Goal: Task Accomplishment & Management: Manage account settings

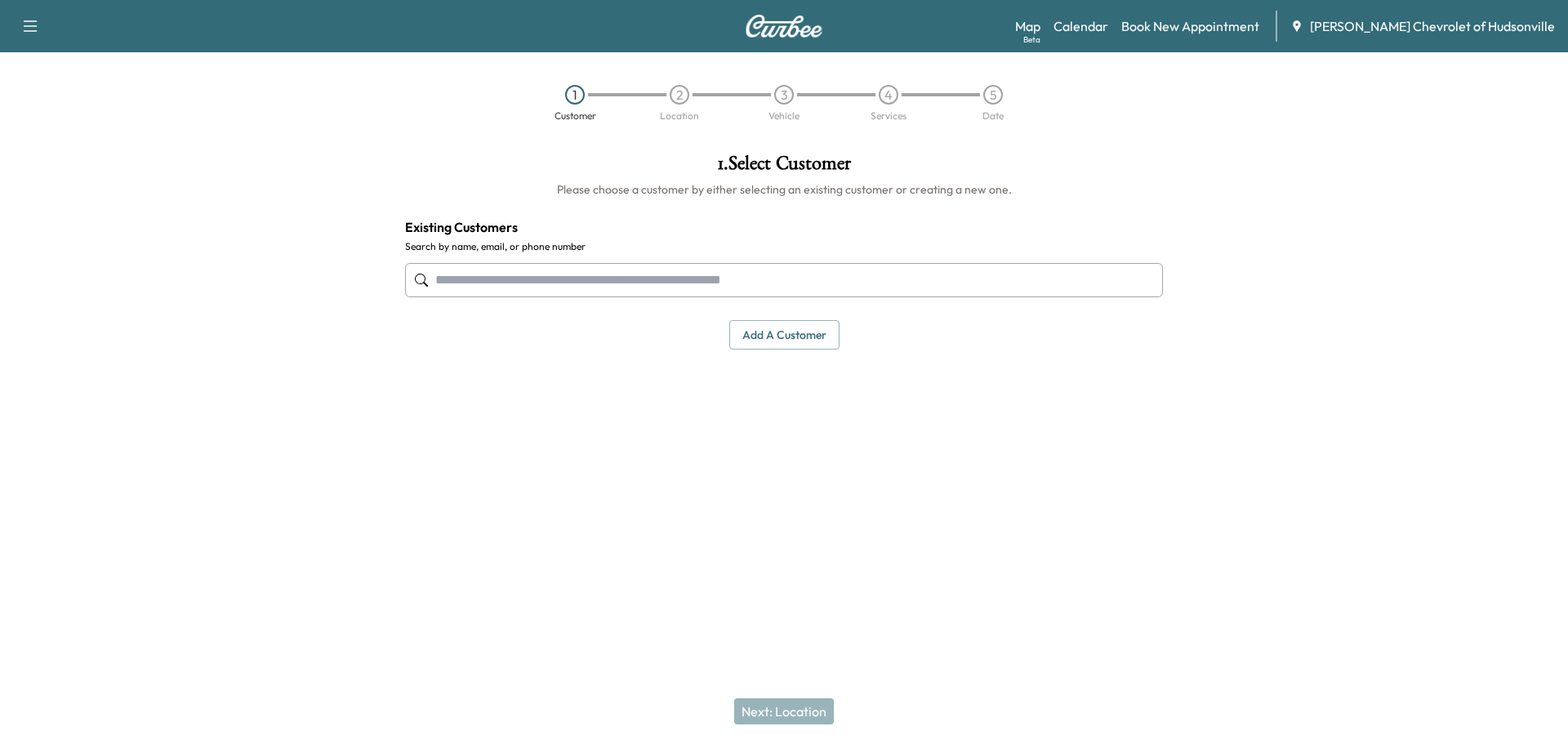
click at [33, 26] on icon "button" at bounding box center [31, 26] width 14 height 12
click at [1105, 25] on link "Calendar" at bounding box center [1080, 26] width 54 height 20
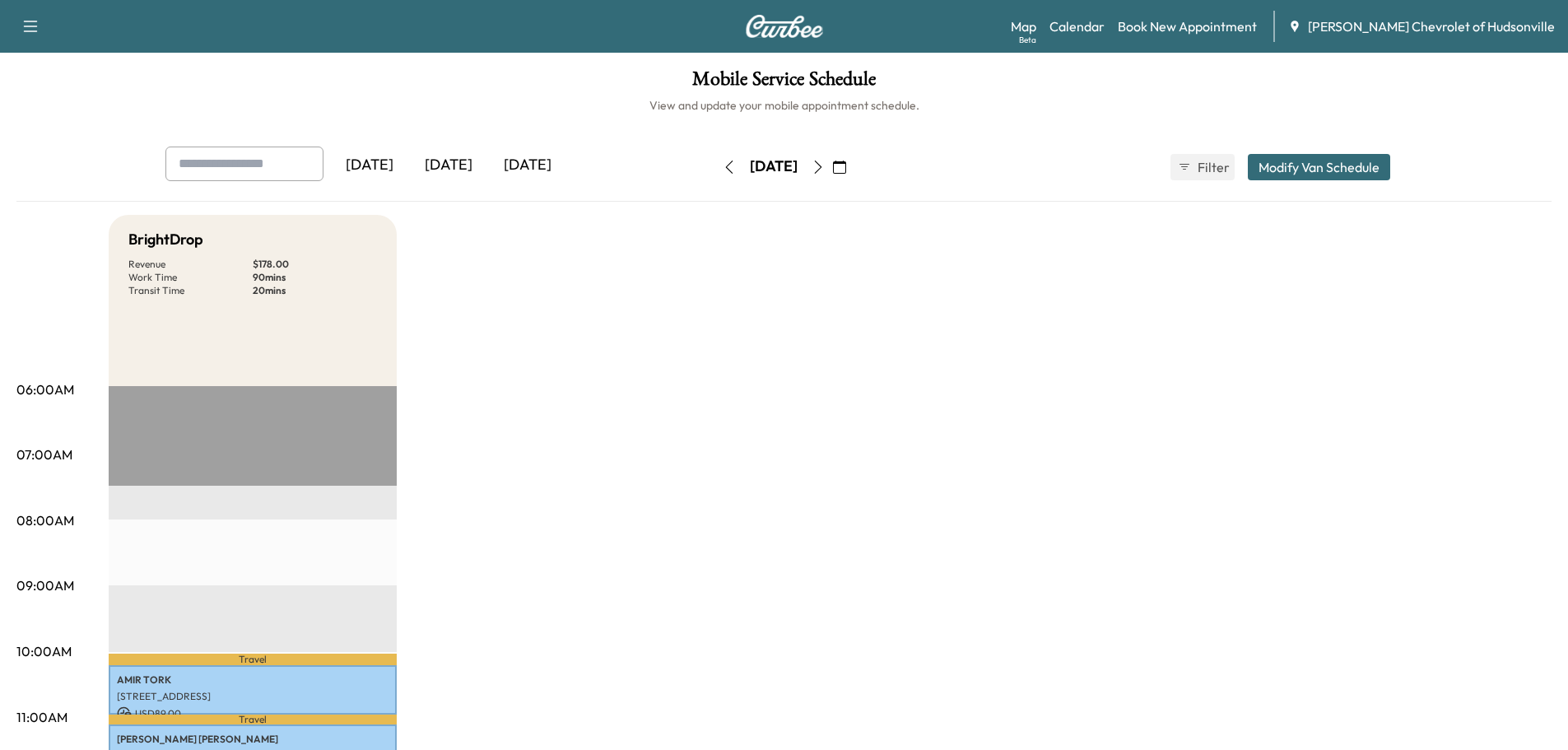
click at [824, 165] on icon "button" at bounding box center [818, 167] width 13 height 13
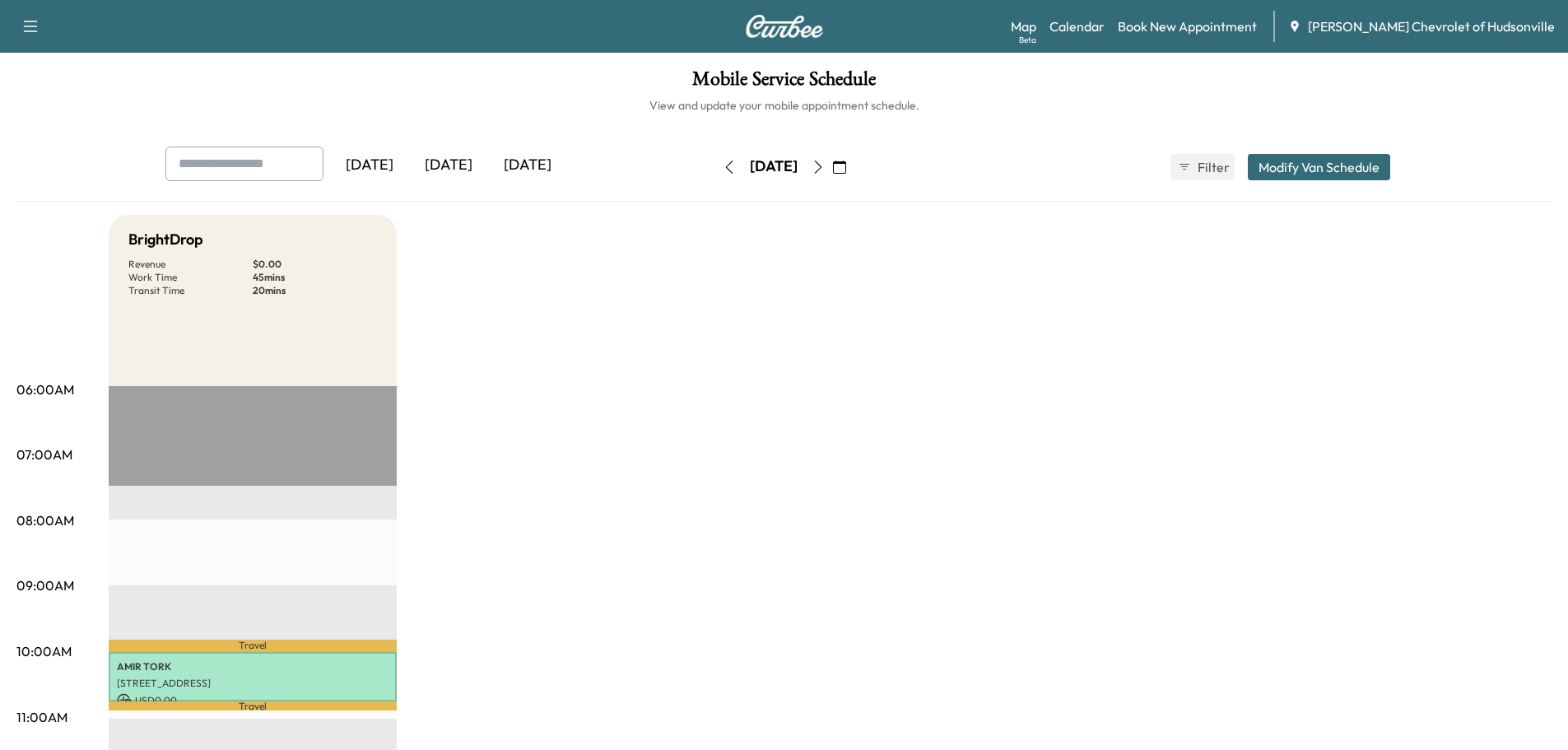
click at [824, 165] on icon "button" at bounding box center [818, 167] width 13 height 13
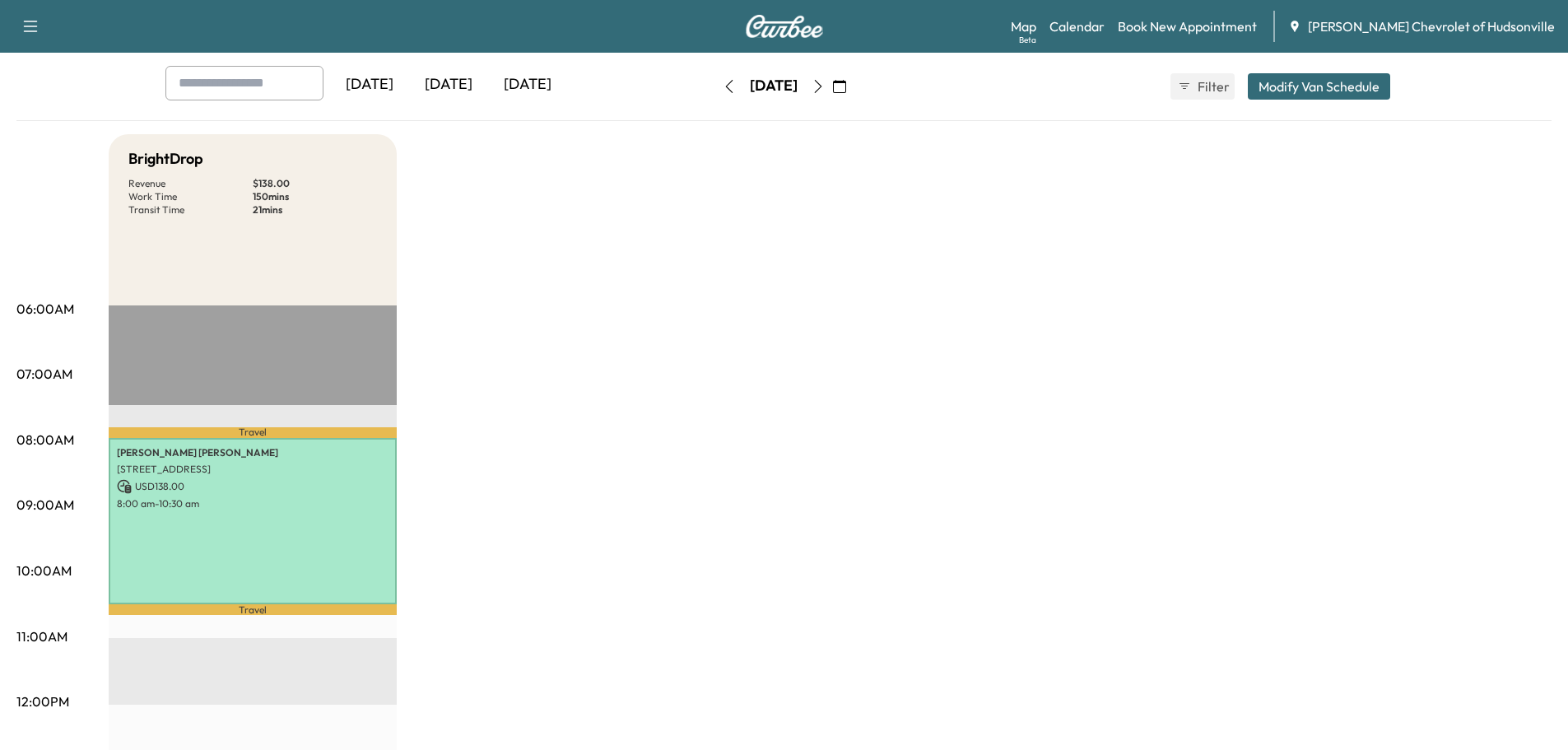
scroll to position [82, 0]
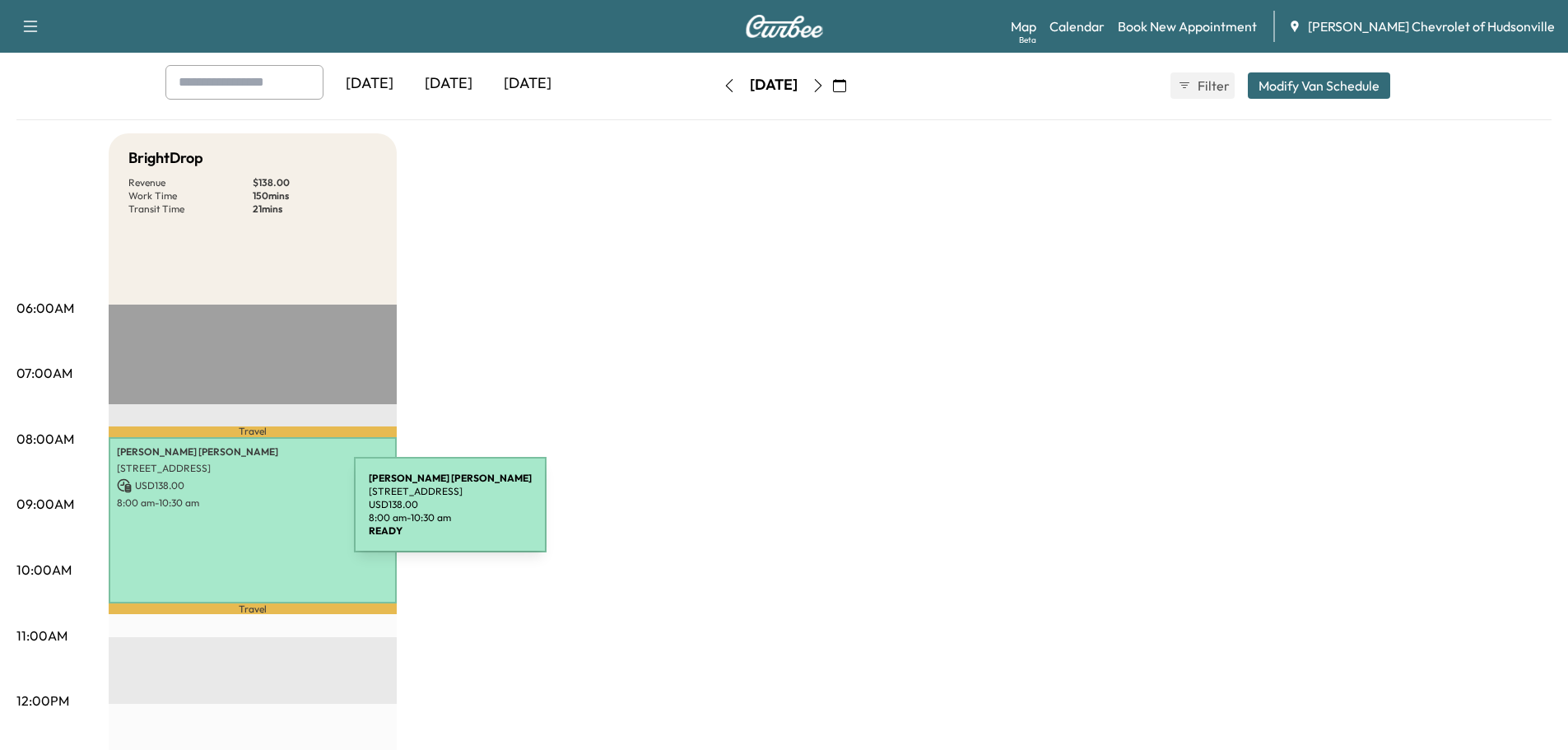
click at [230, 514] on div "[PERSON_NAME] [STREET_ADDRESS] USD 138.00 8:00 am - 10:30 am" at bounding box center [252, 519] width 288 height 166
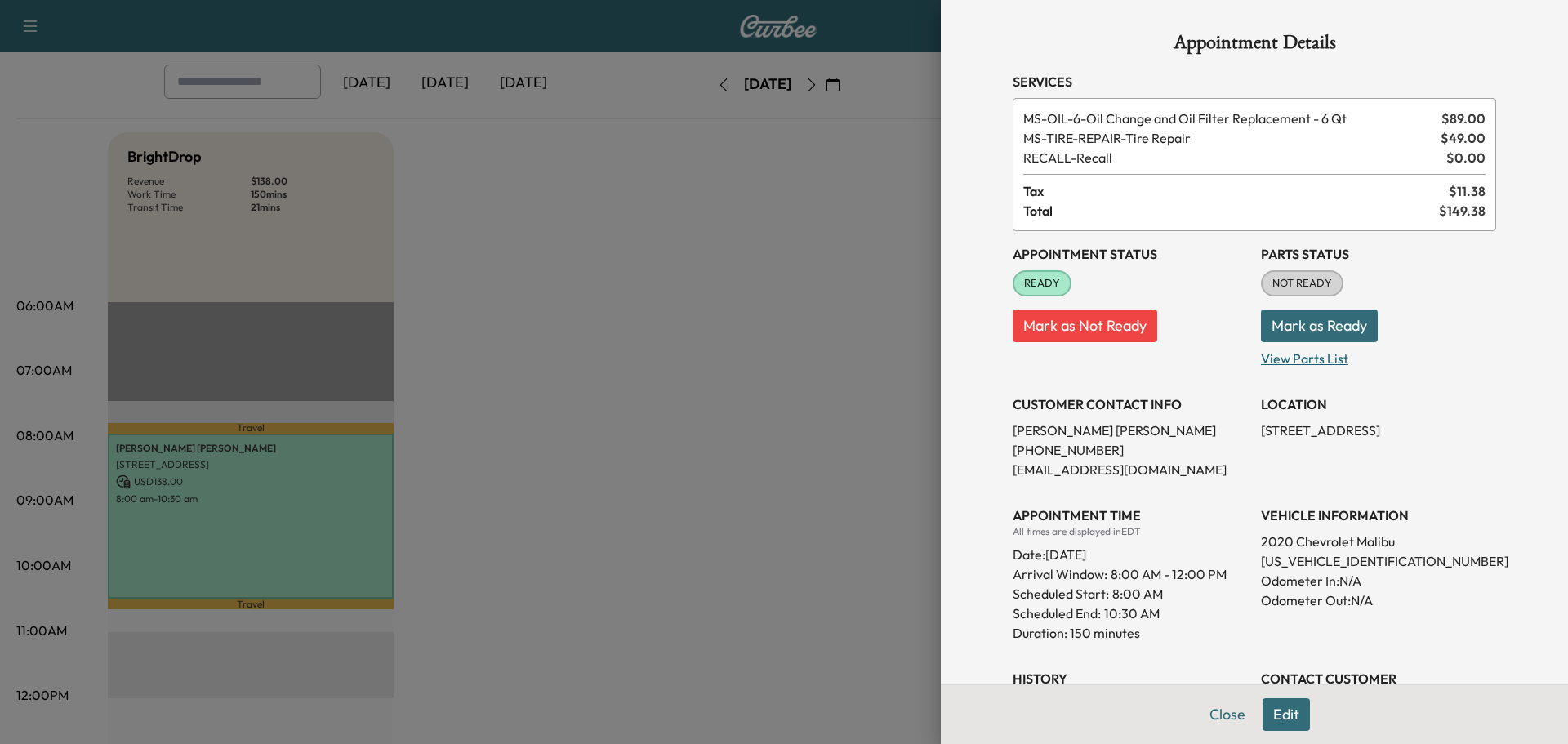
click at [1273, 361] on p "View Parts List" at bounding box center [1378, 354] width 235 height 26
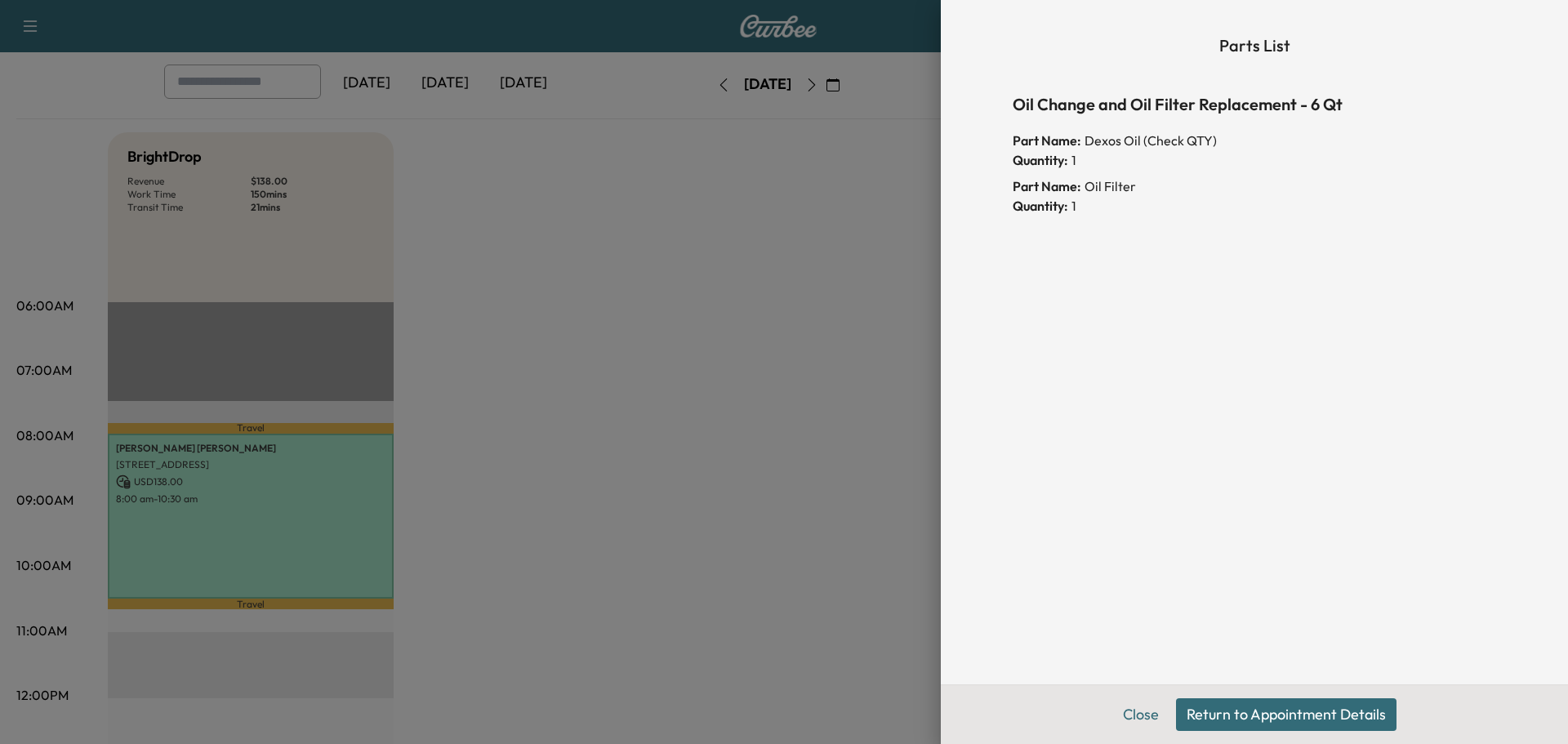
click at [1213, 715] on button "Return to Appointment Details" at bounding box center [1286, 714] width 221 height 33
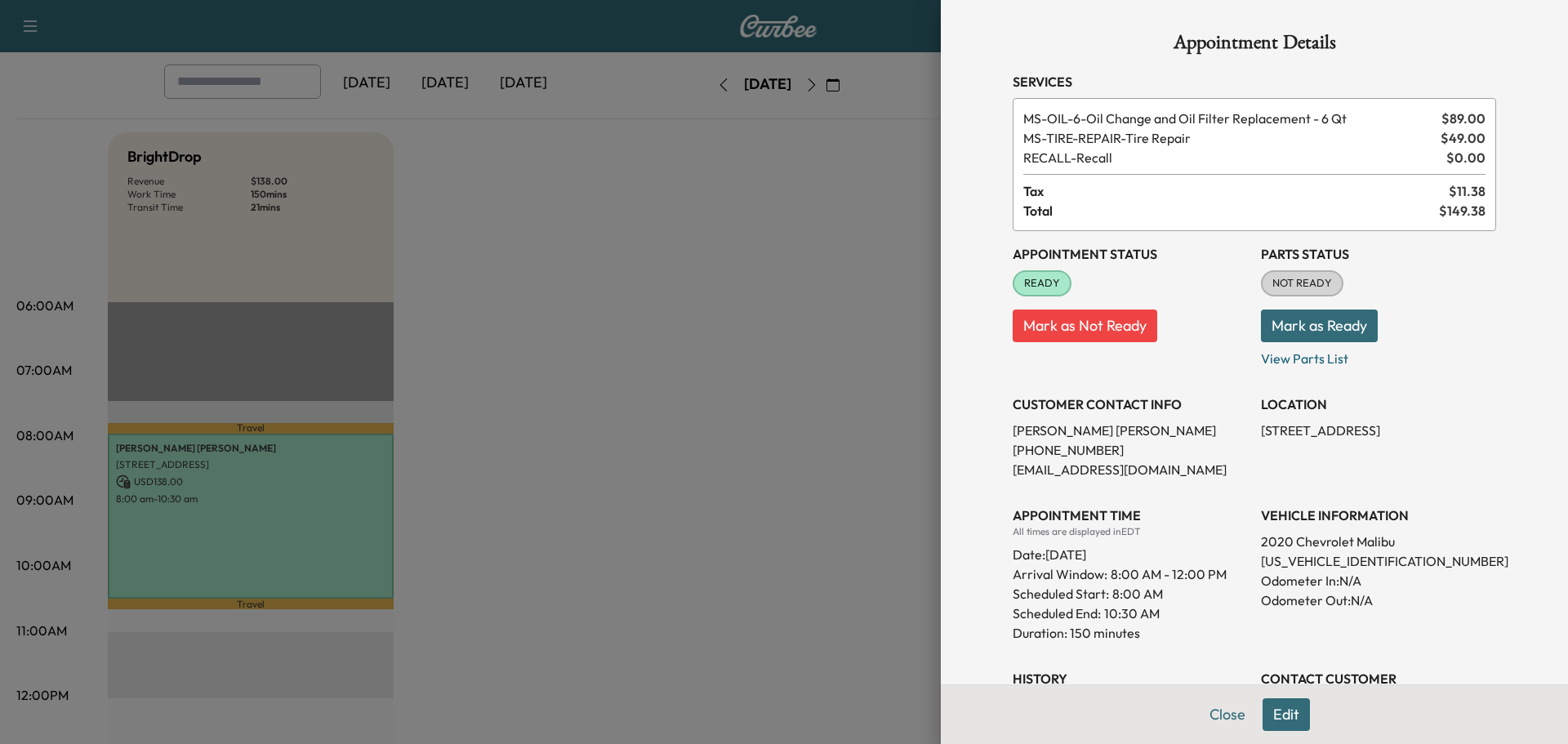
click at [1293, 328] on button "Mark as Ready" at bounding box center [1319, 326] width 117 height 33
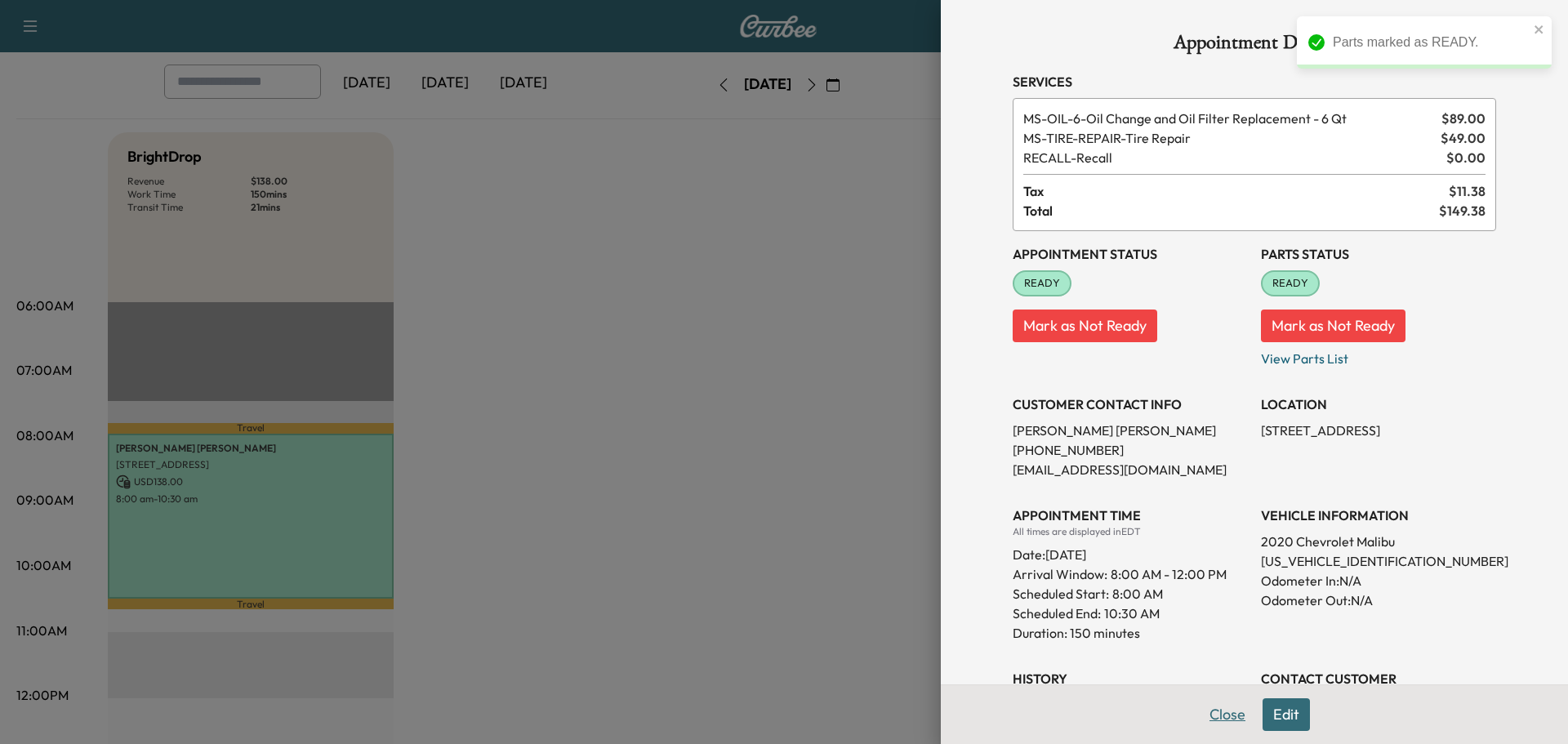
click at [1201, 711] on button "Close" at bounding box center [1227, 714] width 57 height 33
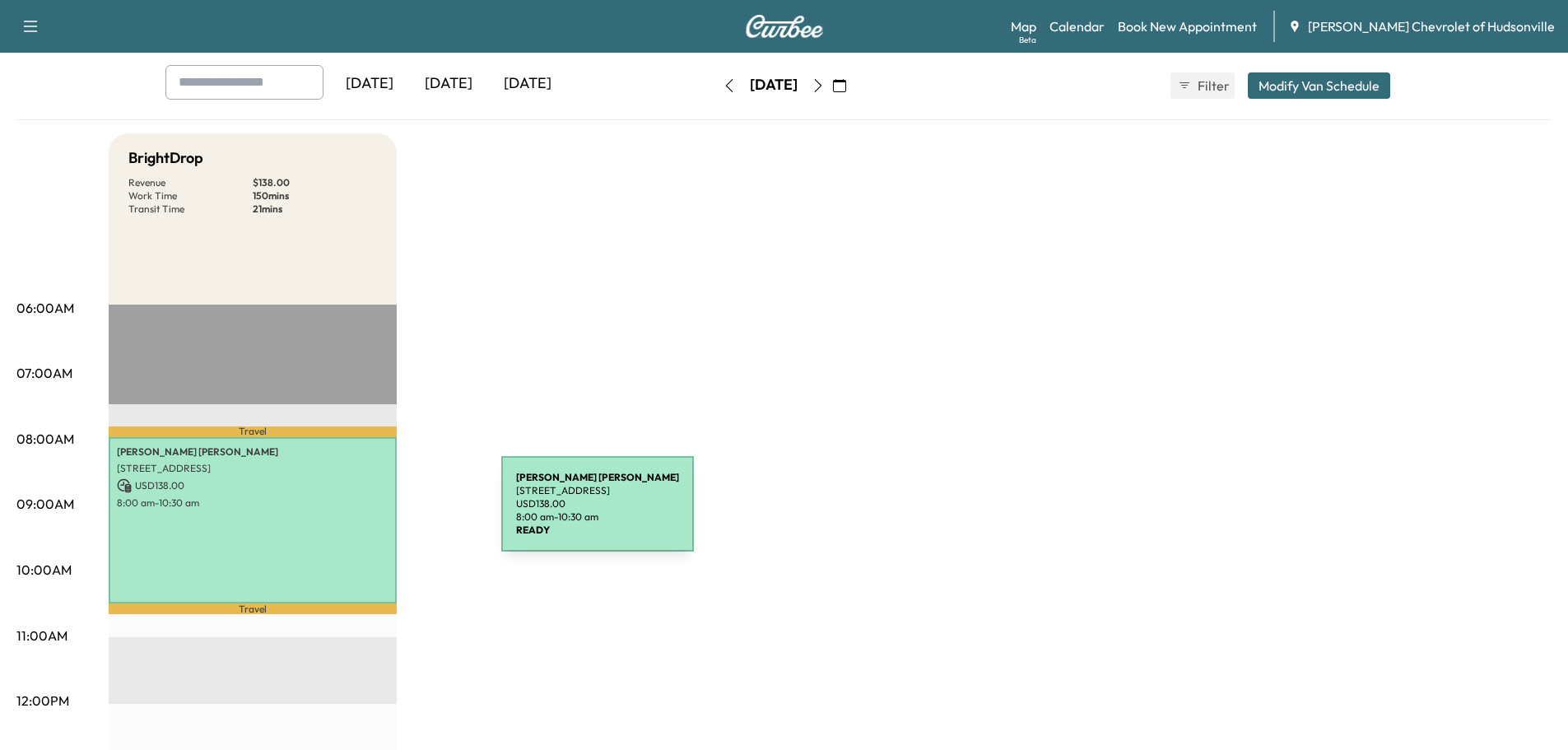
click at [335, 525] on div "[PERSON_NAME] [STREET_ADDRESS] USD 138.00 8:00 am - 10:30 am" at bounding box center [252, 519] width 288 height 166
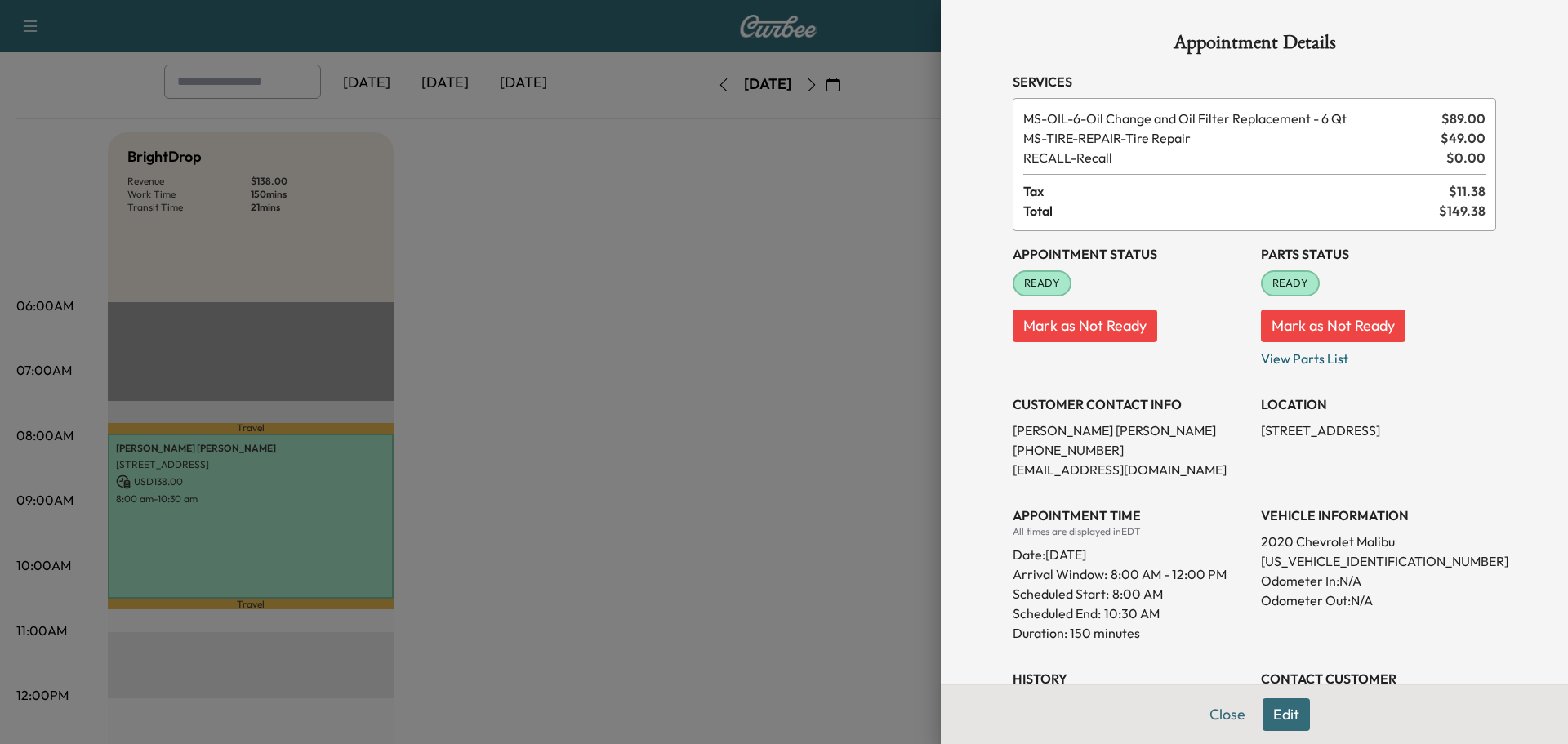
click at [1327, 327] on button "Mark as Not Ready" at bounding box center [1333, 326] width 144 height 33
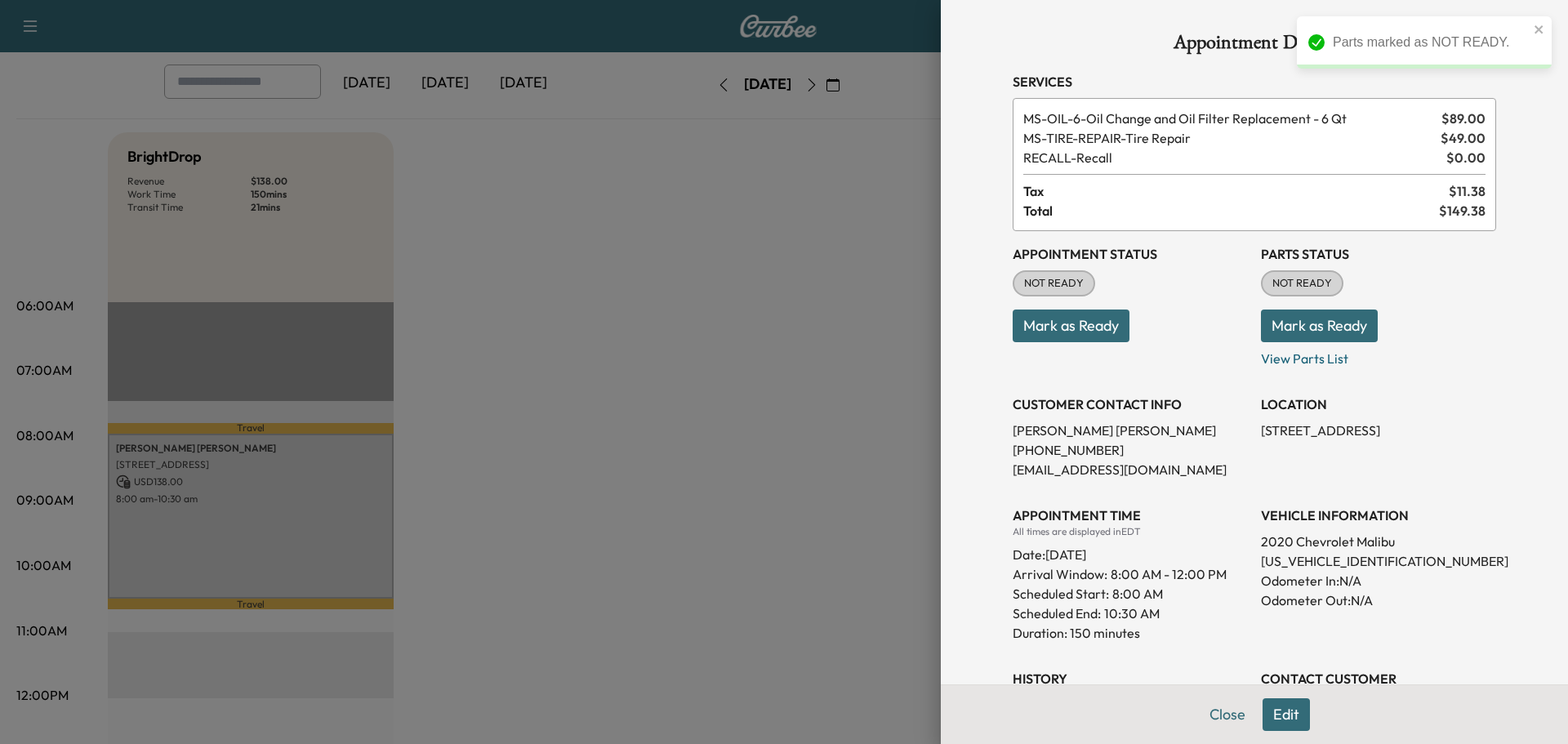
click at [1323, 333] on button "Mark as Ready" at bounding box center [1319, 326] width 117 height 33
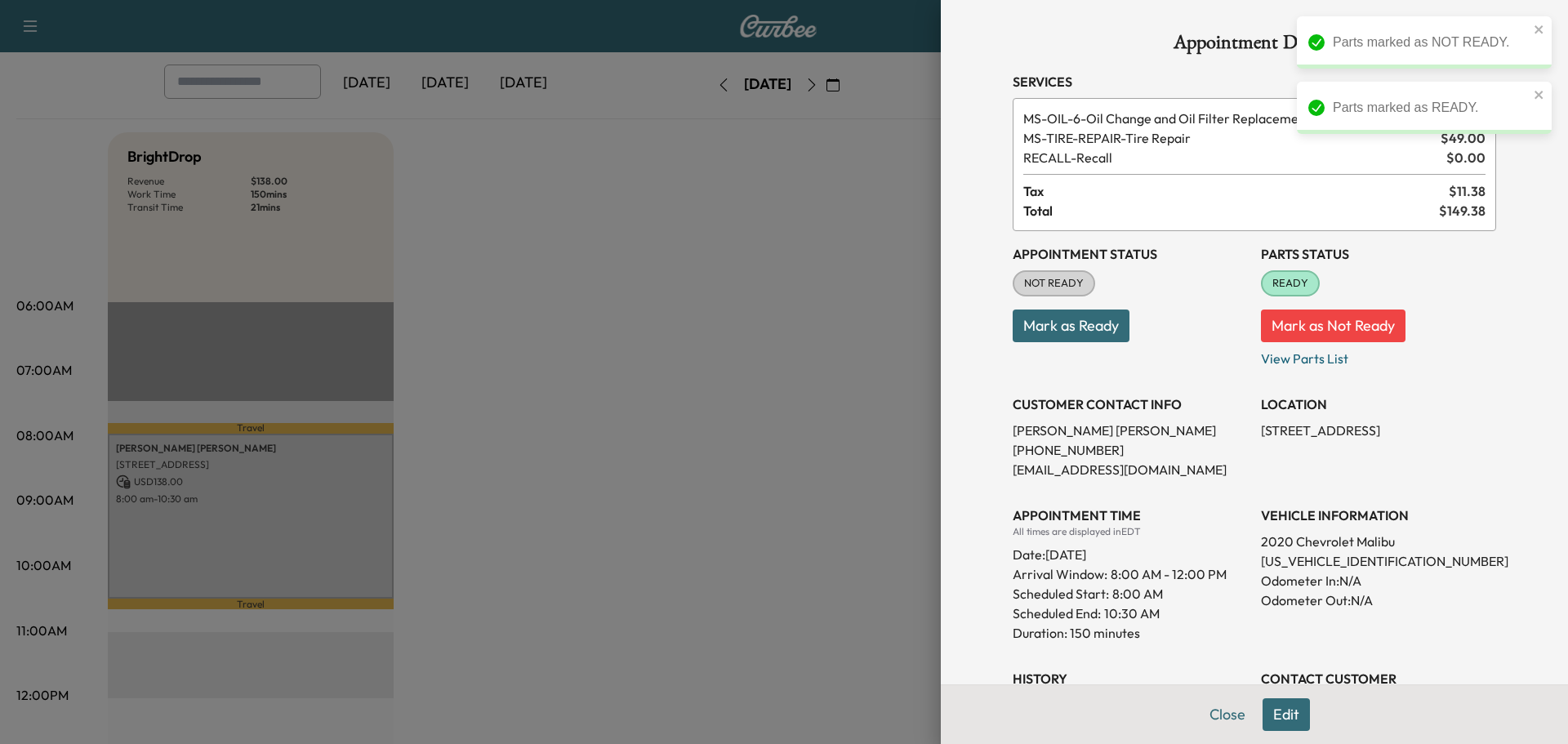
click at [1084, 323] on button "Mark as Ready" at bounding box center [1071, 326] width 117 height 33
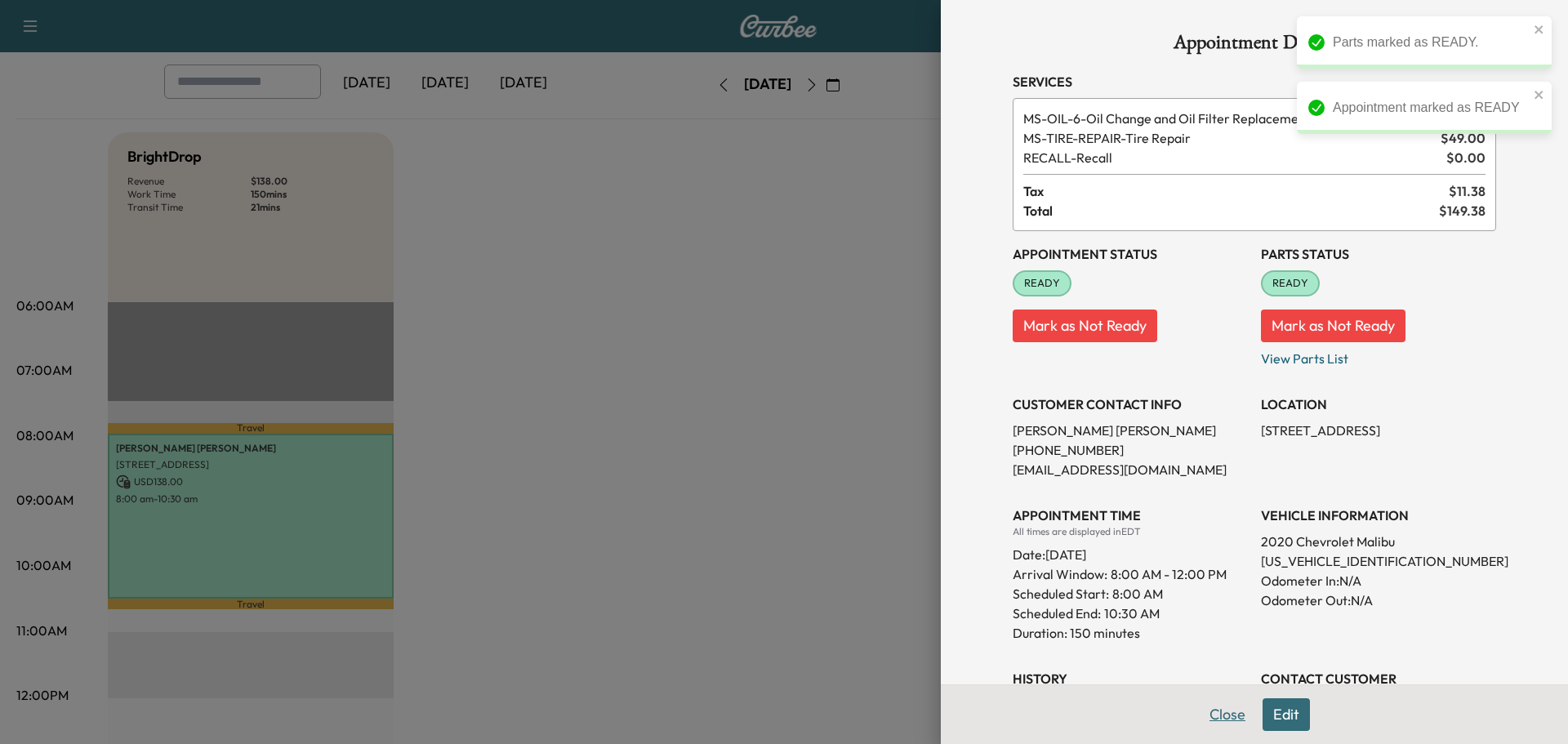
click at [1205, 715] on button "Close" at bounding box center [1227, 714] width 57 height 33
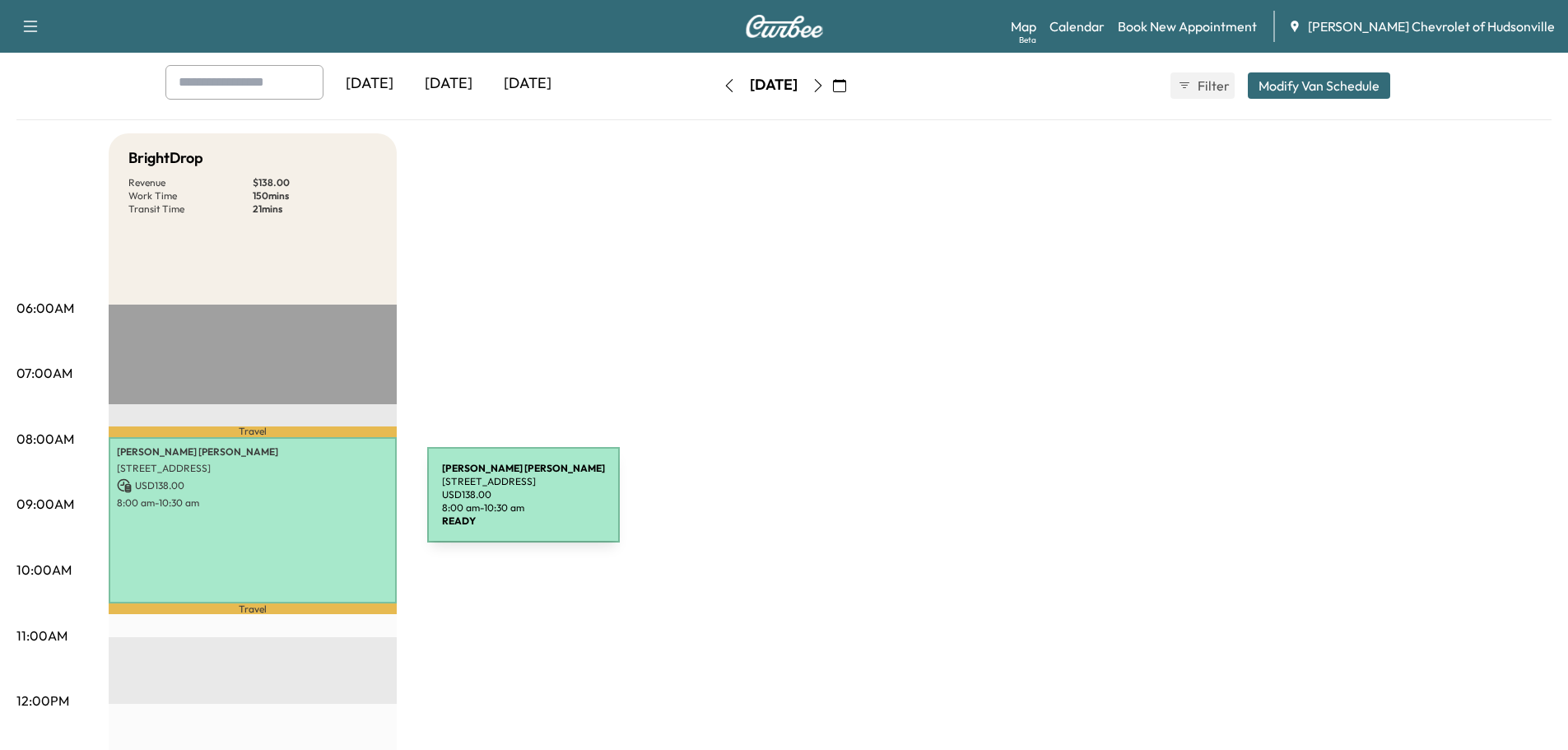
click at [304, 504] on p "8:00 am - 10:30 am" at bounding box center [252, 502] width 272 height 13
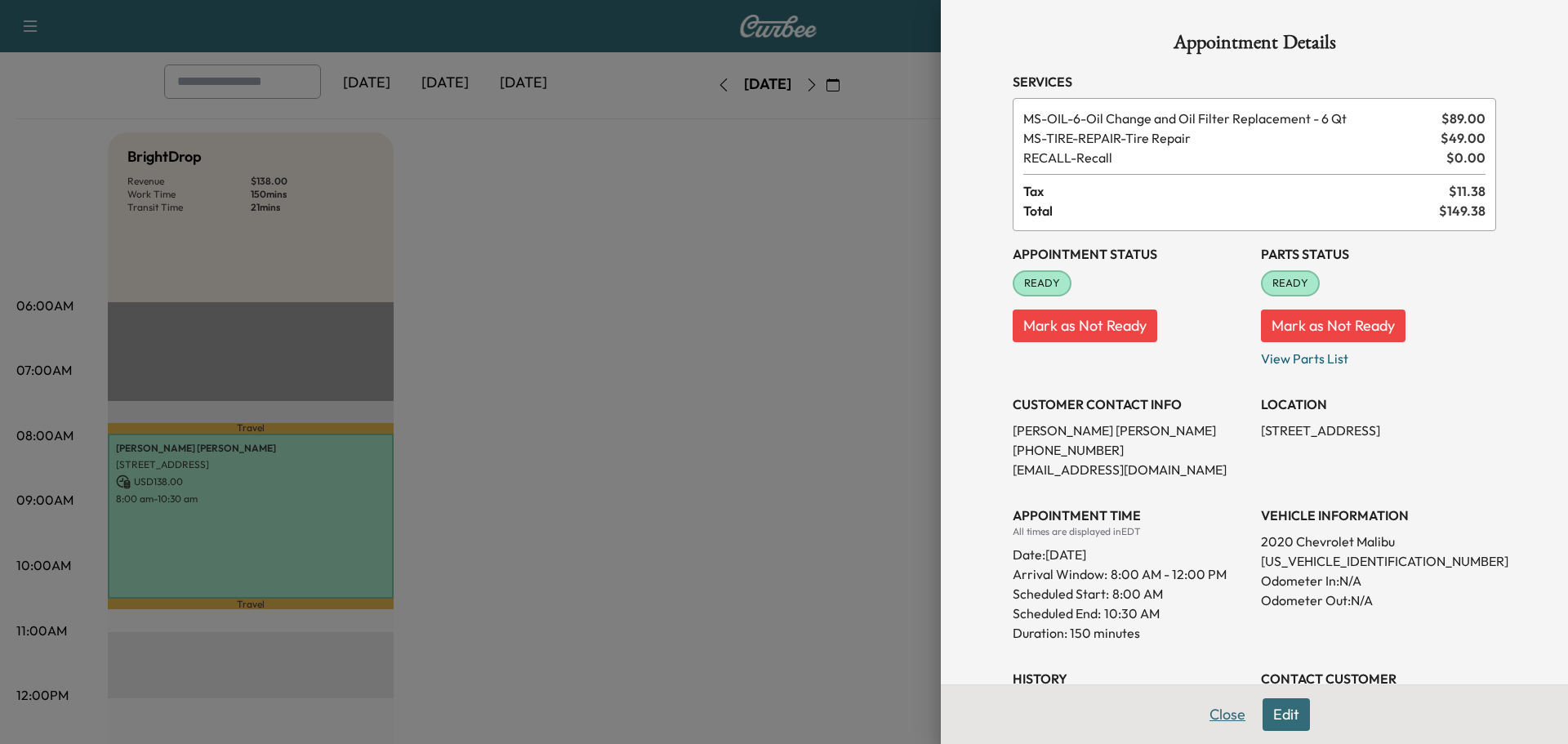
click at [1222, 707] on button "Close" at bounding box center [1227, 714] width 57 height 33
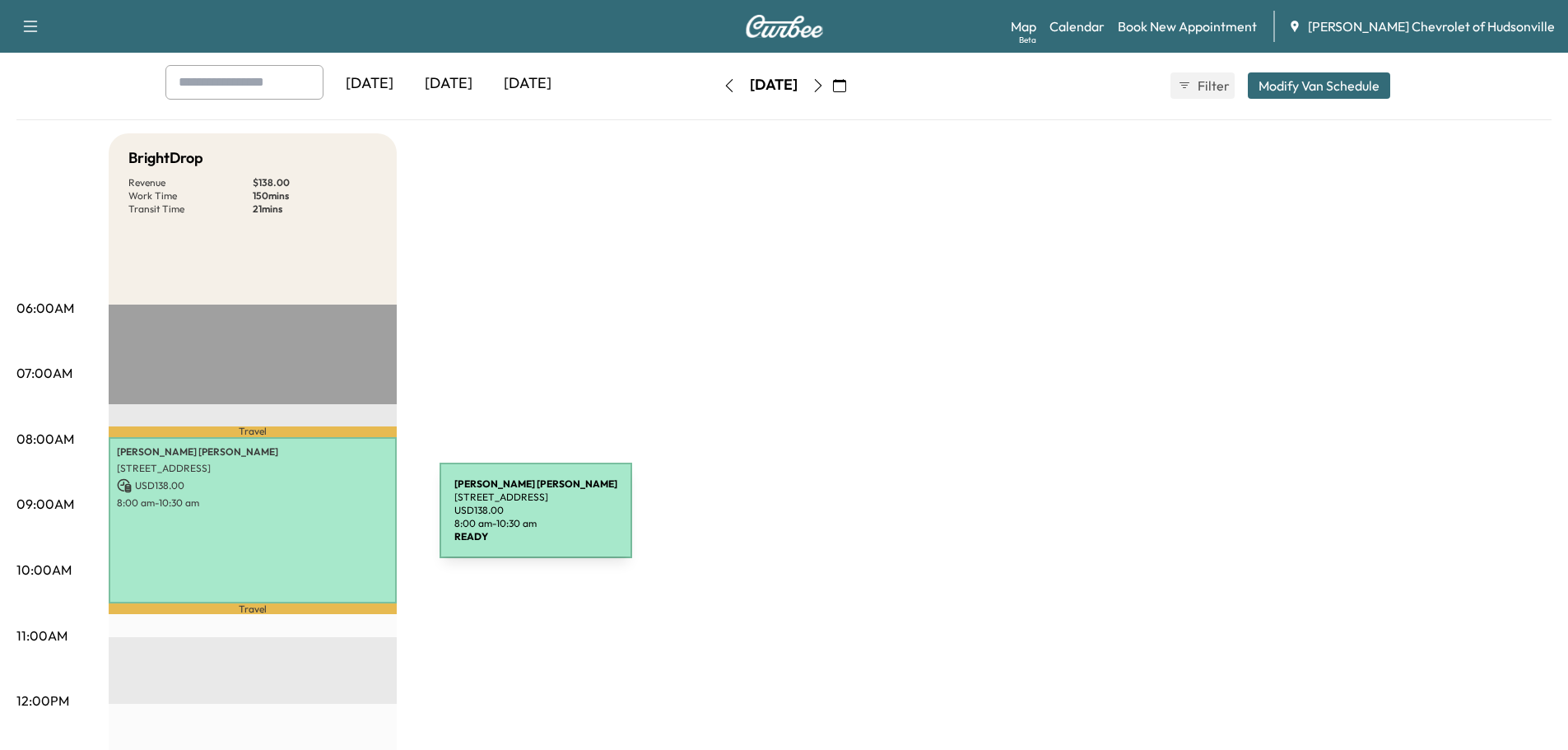
click at [316, 520] on div "[PERSON_NAME] [STREET_ADDRESS] USD 138.00 8:00 am - 10:30 am" at bounding box center [252, 519] width 288 height 166
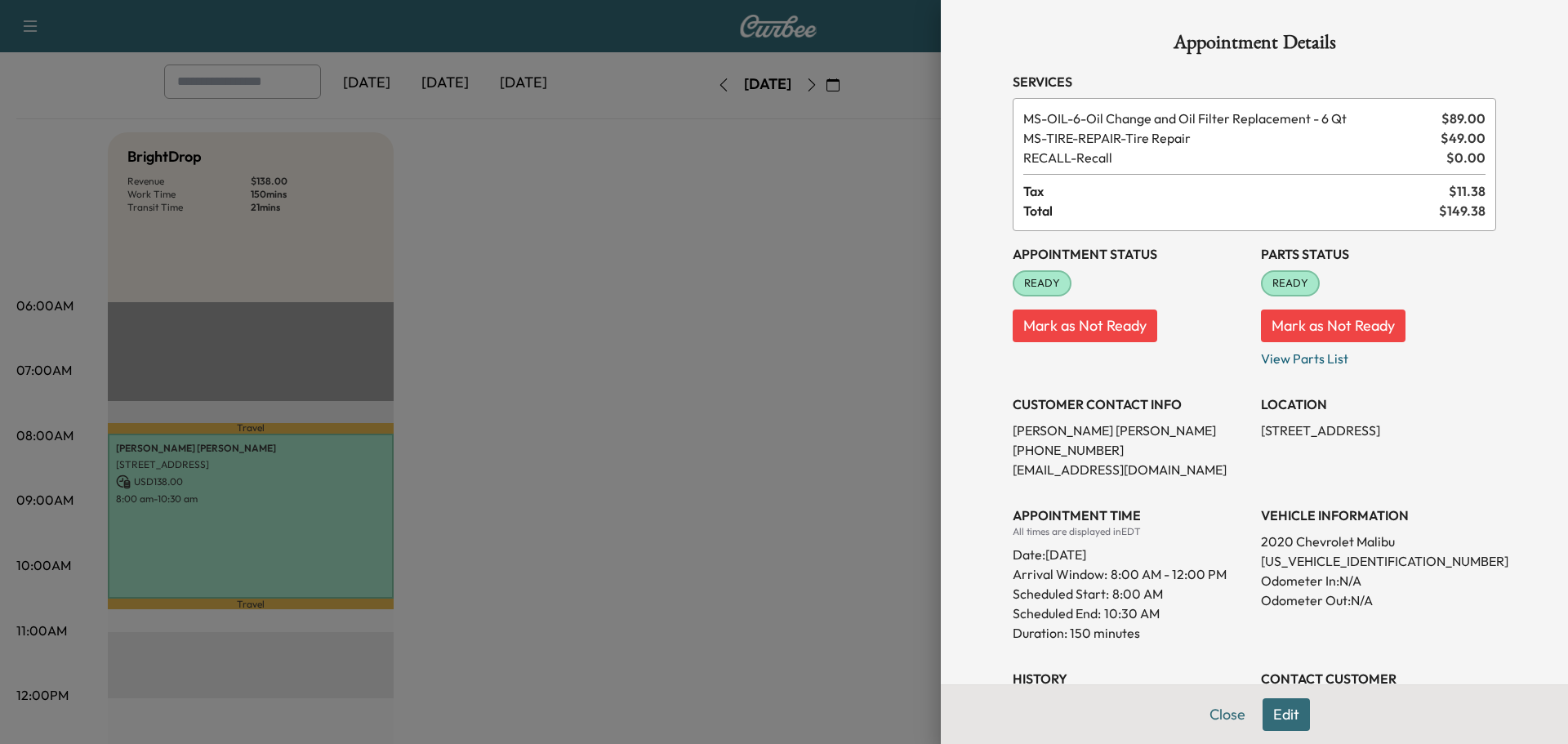
click at [1327, 328] on button "Mark as Not Ready" at bounding box center [1333, 326] width 144 height 33
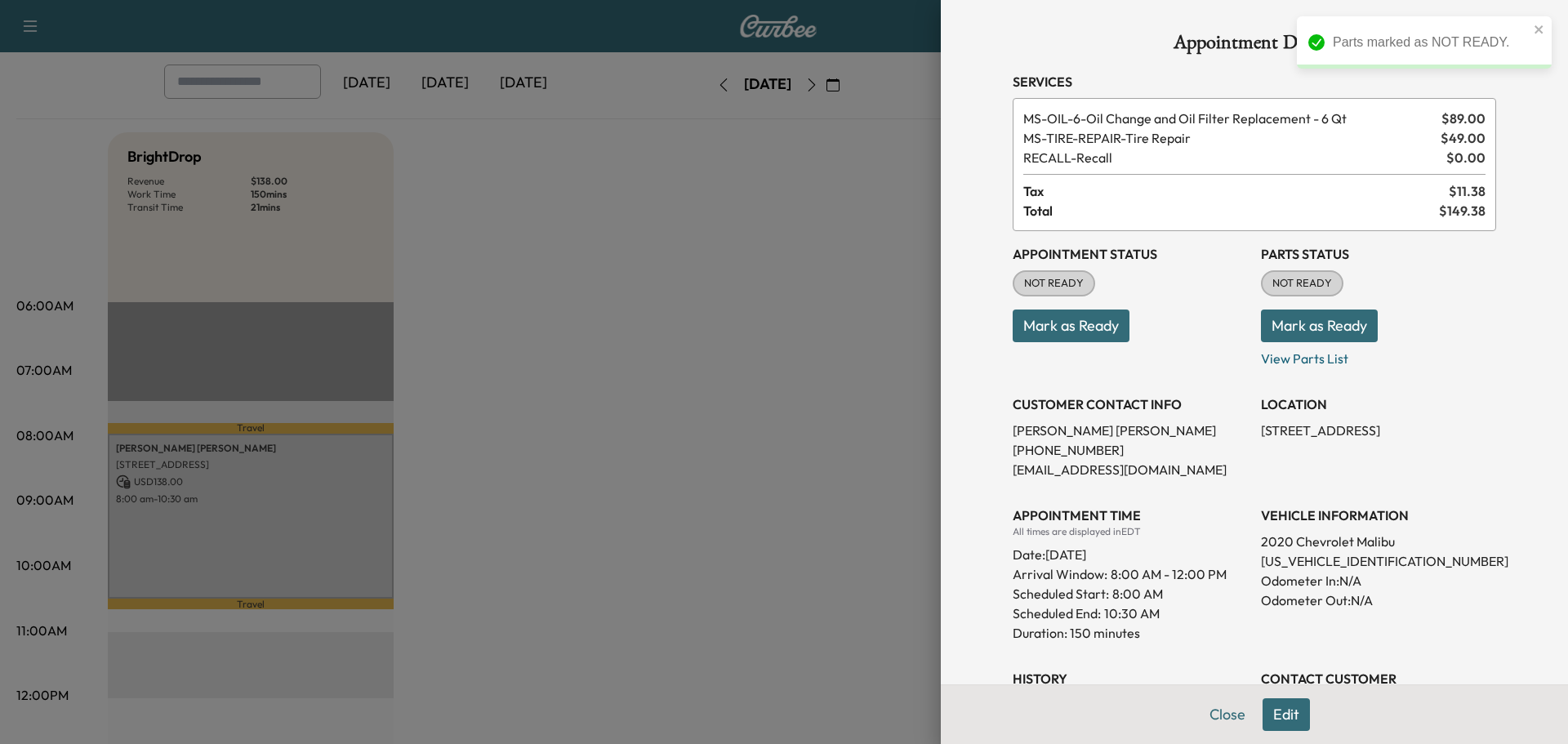
click at [1311, 318] on button "Mark as Ready" at bounding box center [1319, 326] width 117 height 33
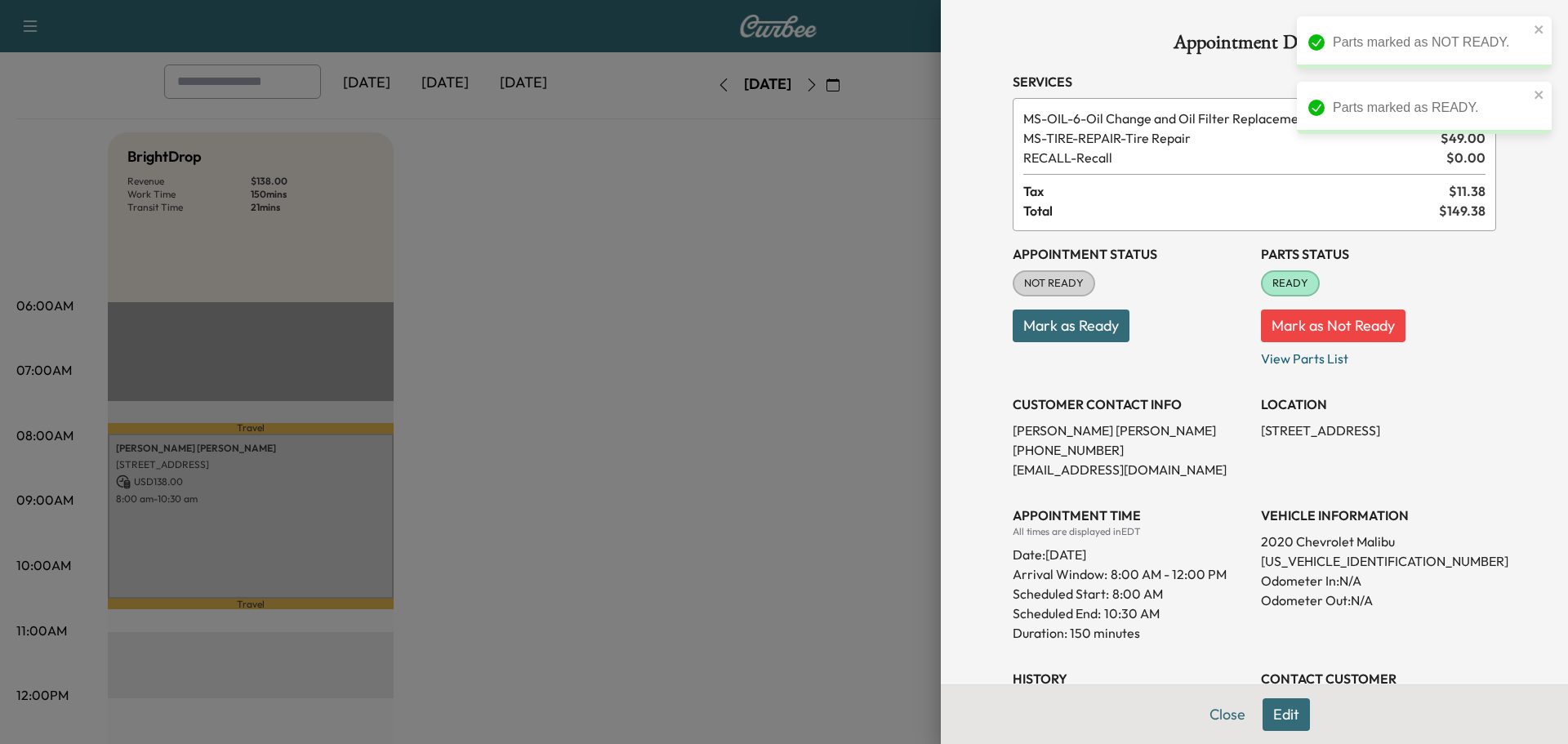
click at [1220, 720] on button "Close" at bounding box center [1227, 714] width 57 height 33
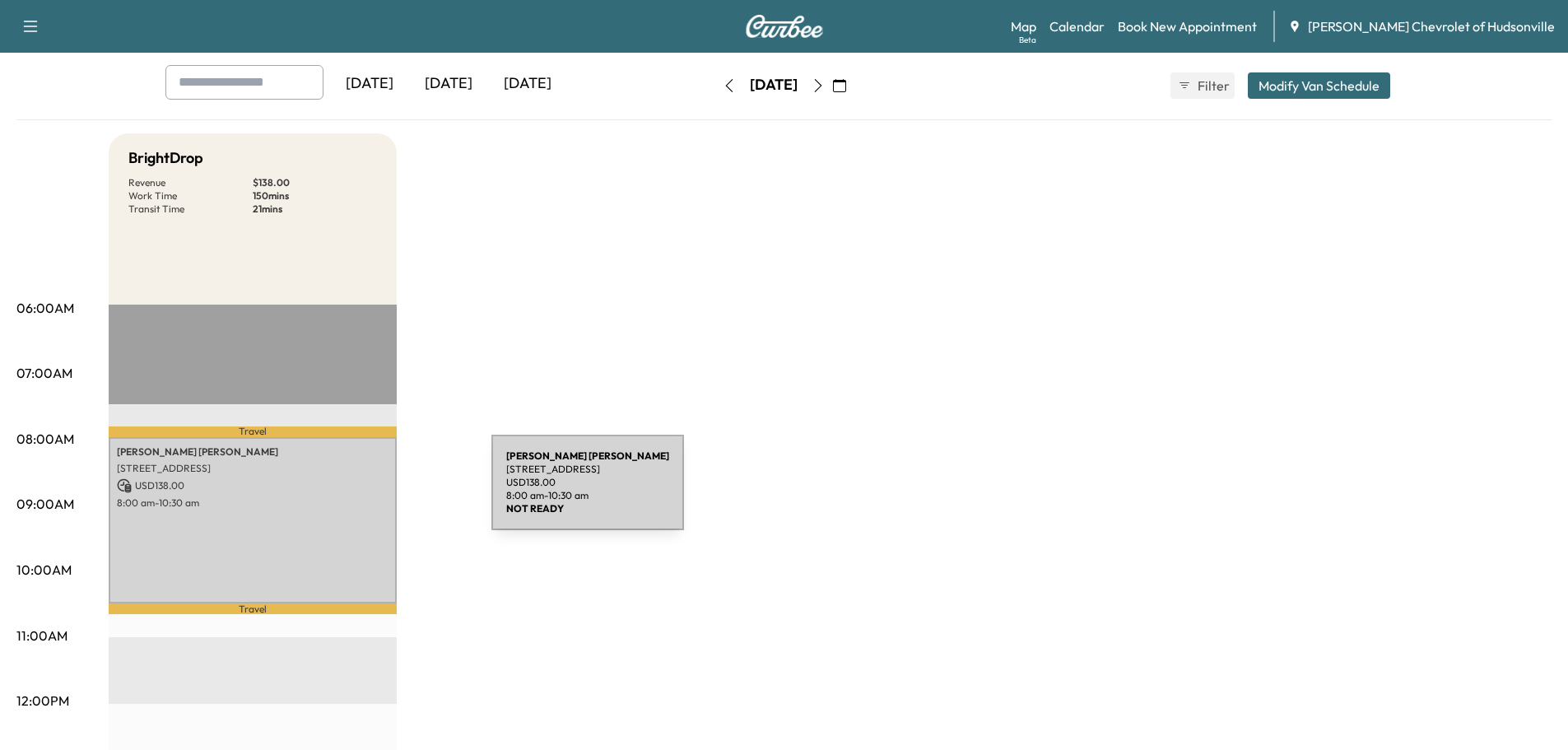
click at [368, 493] on div "[PERSON_NAME] [STREET_ADDRESS] USD 138.00 8:00 am - 10:30 am" at bounding box center [252, 519] width 288 height 166
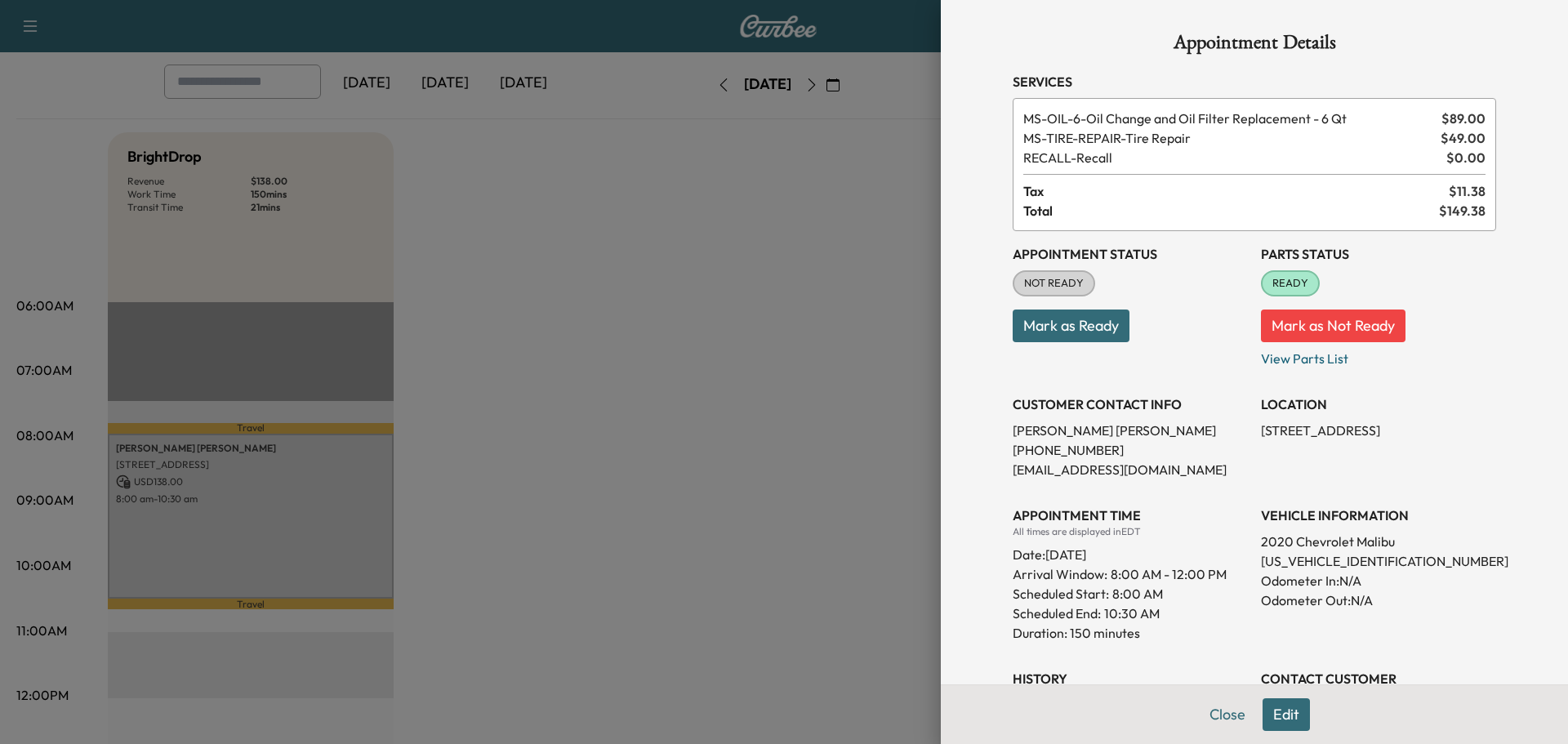
click at [1203, 723] on button "Close" at bounding box center [1227, 714] width 57 height 33
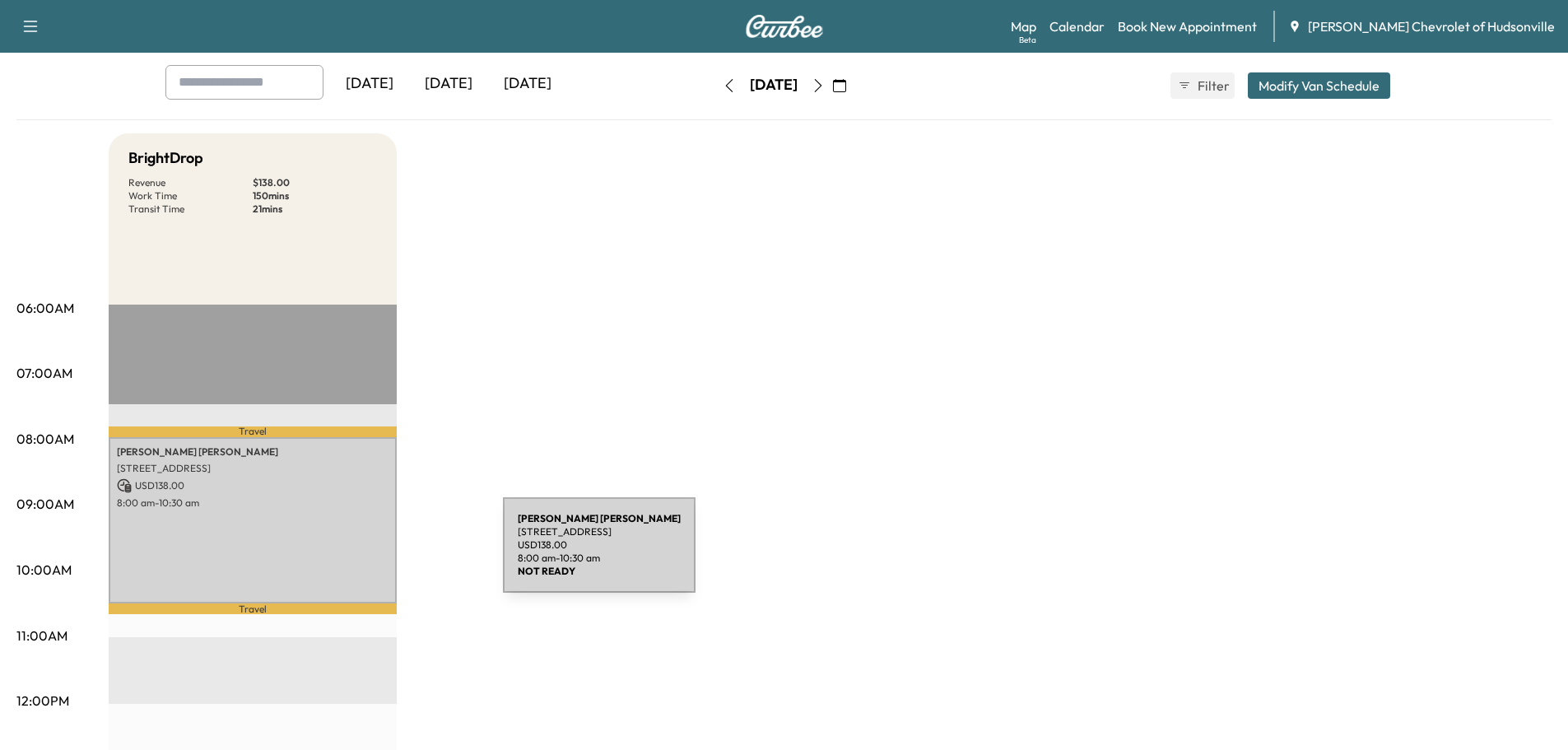
click at [374, 554] on div "[PERSON_NAME] [STREET_ADDRESS] USD 138.00 8:00 am - 10:30 am" at bounding box center [252, 519] width 288 height 166
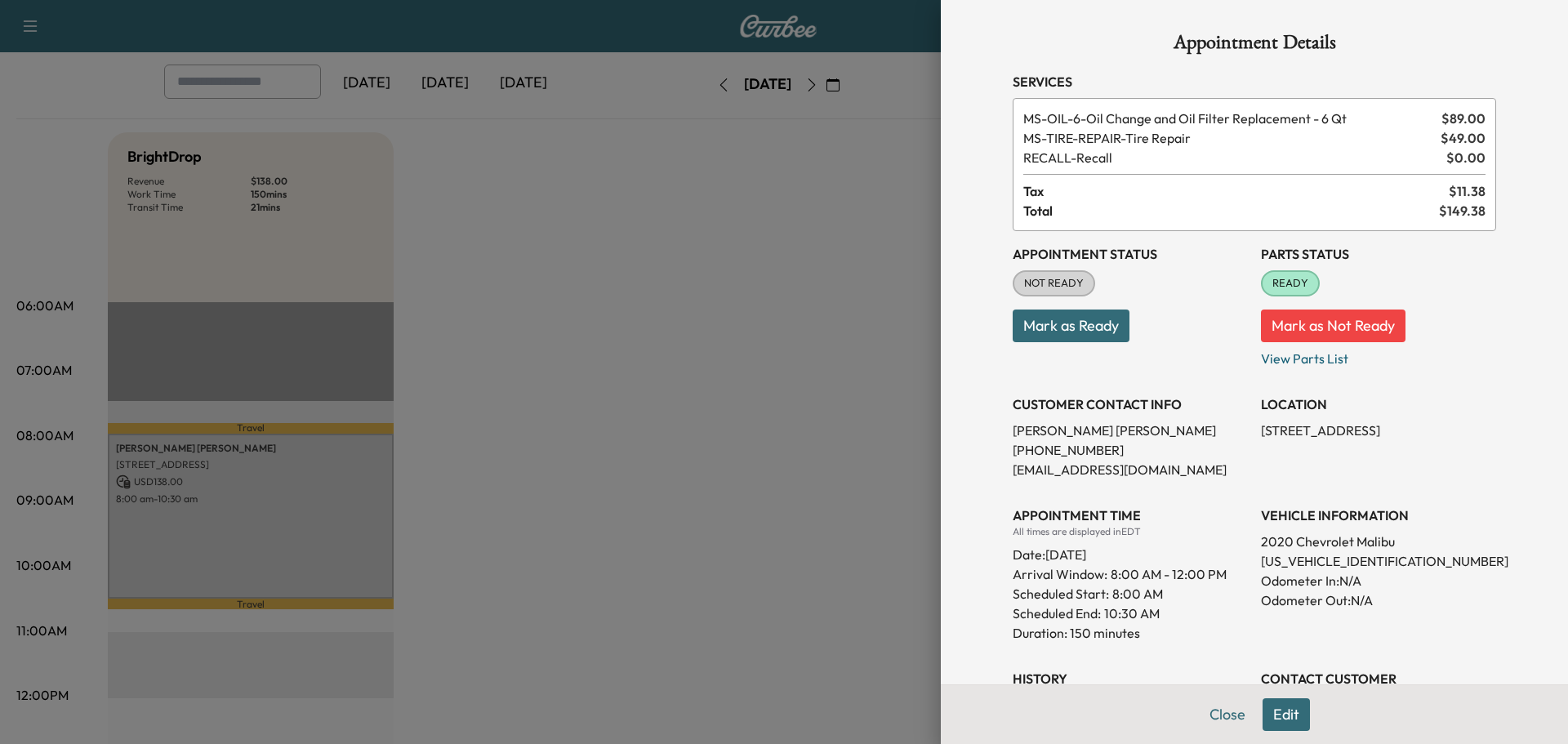
click at [1073, 326] on button "Mark as Ready" at bounding box center [1071, 326] width 117 height 33
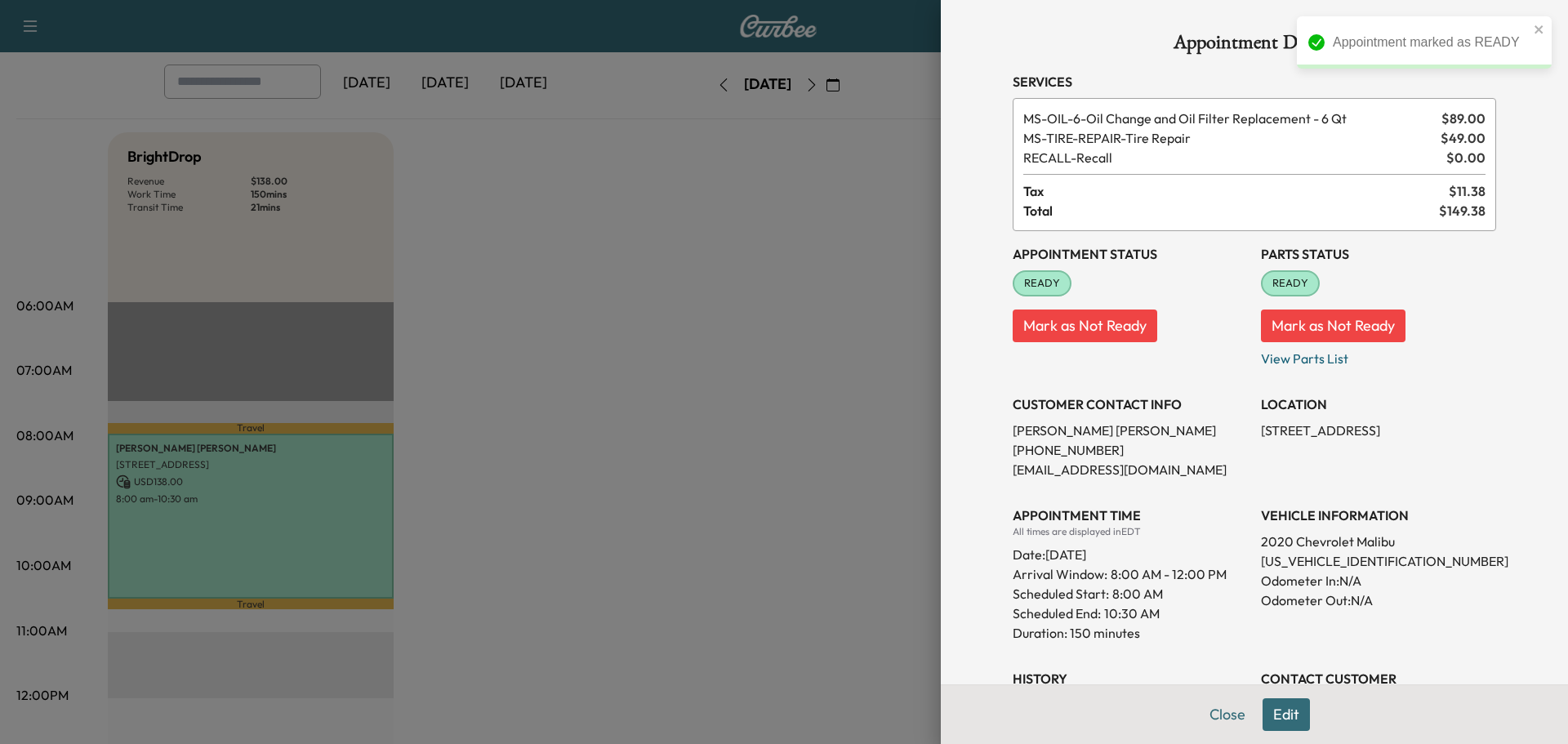
drag, startPoint x: 1233, startPoint y: 719, endPoint x: 1206, endPoint y: 688, distance: 41.1
click at [1233, 717] on button "Close" at bounding box center [1227, 714] width 57 height 33
